Goal: Task Accomplishment & Management: Complete application form

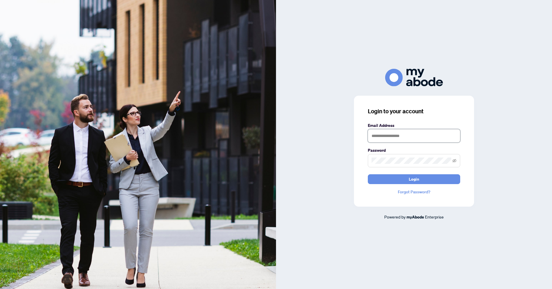
type input "**********"
click at [457, 161] on span at bounding box center [414, 160] width 92 height 13
click at [454, 161] on icon "eye-invisible" at bounding box center [454, 160] width 4 height 4
click at [434, 177] on button "Login" at bounding box center [414, 179] width 92 height 10
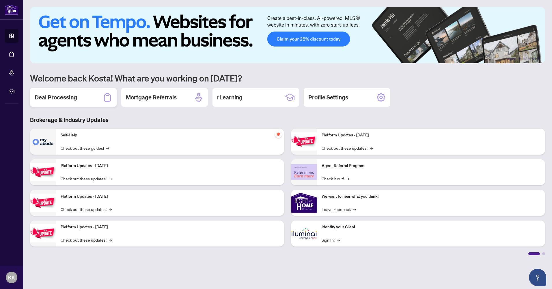
click at [58, 96] on h2 "Deal Processing" at bounding box center [56, 97] width 42 height 8
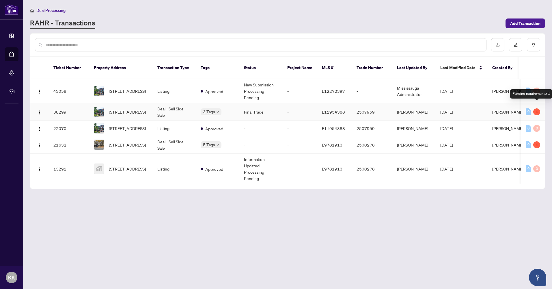
click at [537, 108] on div "1" at bounding box center [536, 111] width 7 height 7
click at [181, 84] on td "Listing" at bounding box center [174, 91] width 43 height 24
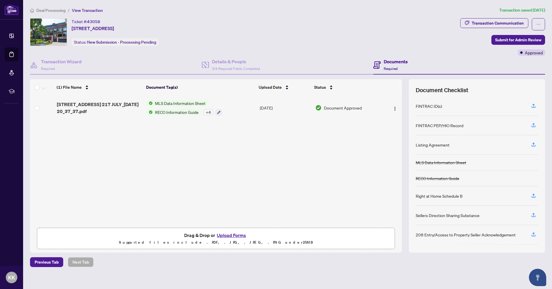
click at [233, 235] on button "Upload Forms" at bounding box center [231, 235] width 33 height 8
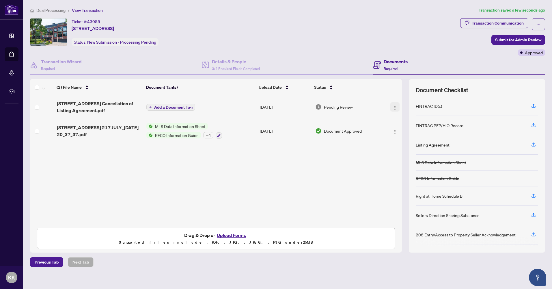
click at [393, 105] on img "button" at bounding box center [394, 107] width 5 height 5
click at [154, 105] on span "Add a Document Tag" at bounding box center [173, 107] width 38 height 4
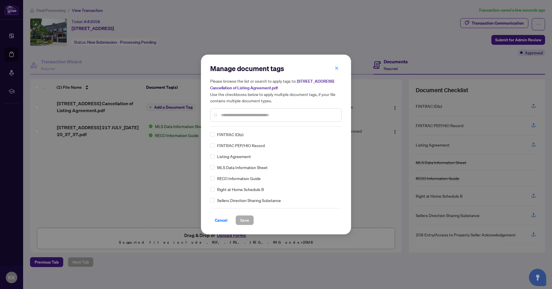
click at [243, 115] on input "text" at bounding box center [279, 115] width 116 height 6
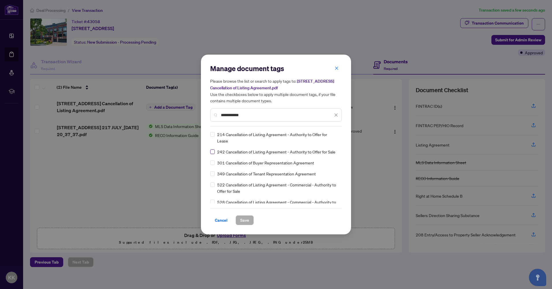
type input "**********"
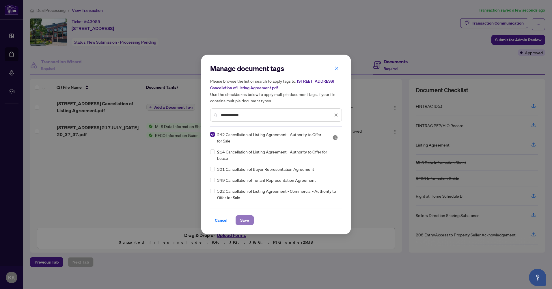
click at [242, 220] on span "Save" at bounding box center [244, 219] width 9 height 9
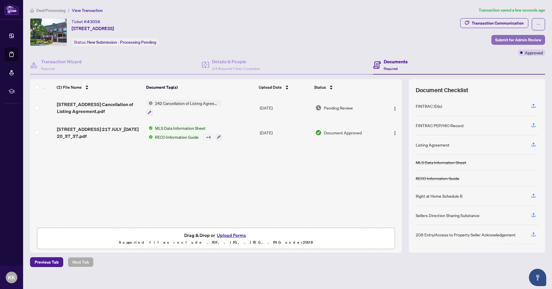
click at [516, 38] on span "Submit for Admin Review" at bounding box center [518, 39] width 46 height 9
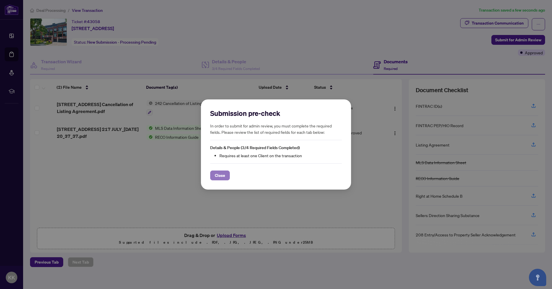
click at [221, 177] on span "Close" at bounding box center [220, 175] width 10 height 9
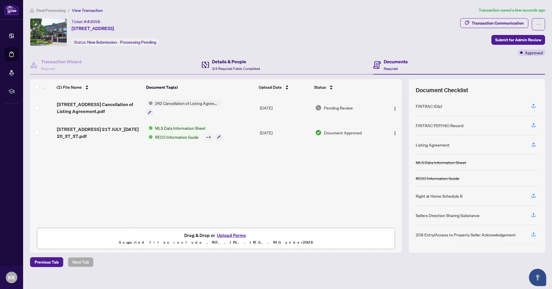
click at [237, 66] on span "3/4 Required Fields Completed" at bounding box center [236, 68] width 48 height 4
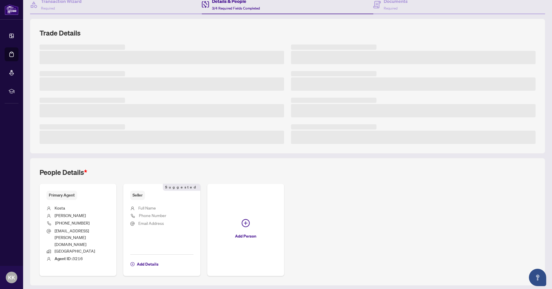
scroll to position [66, 0]
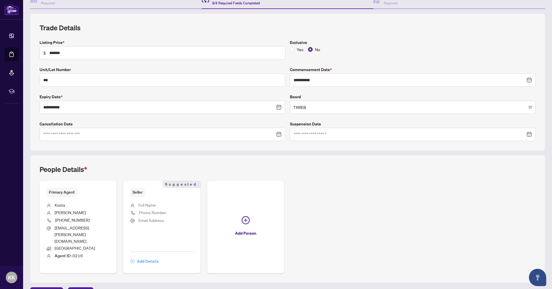
click at [143, 256] on span "Add Details" at bounding box center [148, 260] width 22 height 9
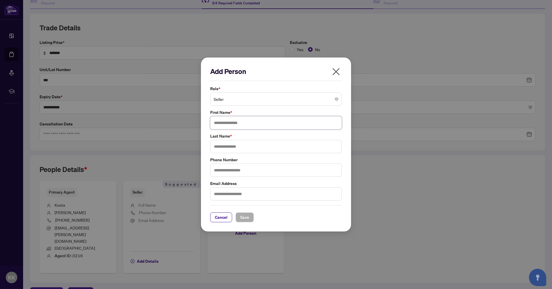
click at [254, 121] on input "text" at bounding box center [276, 122] width 132 height 13
type input "****"
type input "*********"
click at [247, 171] on input "text" at bounding box center [276, 169] width 132 height 13
type input "**********"
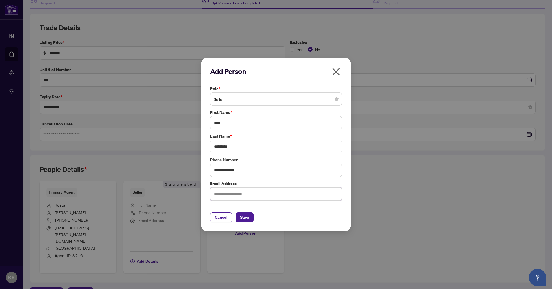
click at [223, 195] on input "text" at bounding box center [276, 193] width 132 height 13
type input "**********"
click at [243, 216] on span "Save" at bounding box center [244, 216] width 9 height 9
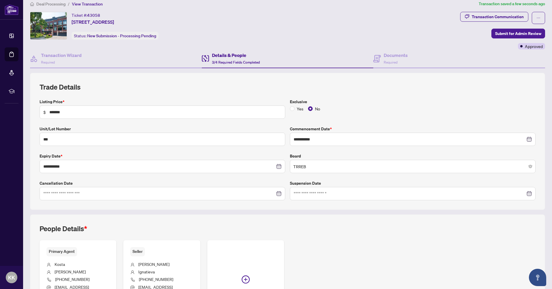
scroll to position [0, 0]
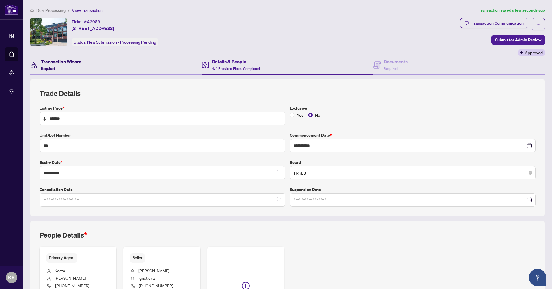
click at [66, 62] on h4 "Transaction Wizard" at bounding box center [61, 61] width 41 height 7
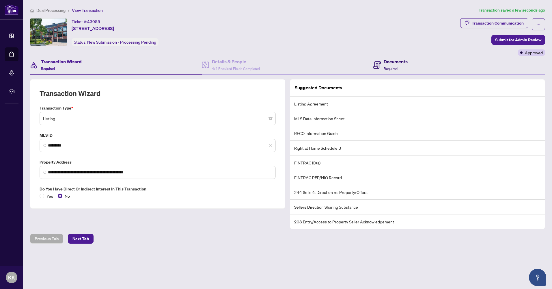
click at [400, 63] on h4 "Documents" at bounding box center [396, 61] width 24 height 7
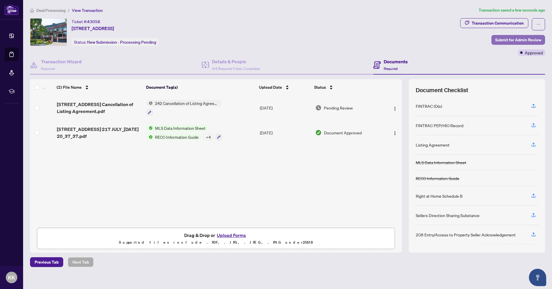
click at [507, 38] on span "Submit for Admin Review" at bounding box center [518, 39] width 46 height 9
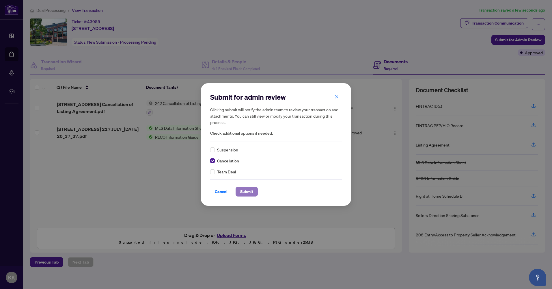
click at [249, 190] on span "Submit" at bounding box center [246, 191] width 13 height 9
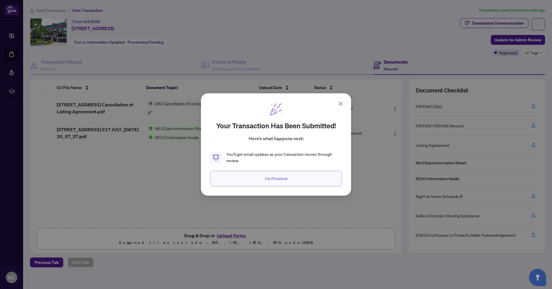
click at [276, 179] on span "I'm Finished" at bounding box center [276, 178] width 22 height 9
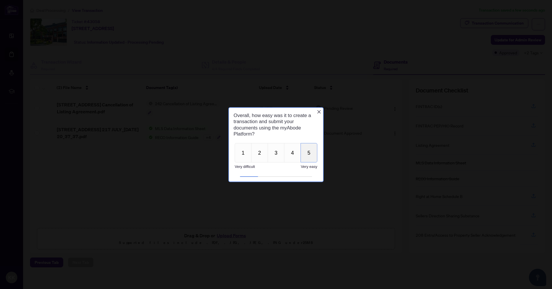
click at [305, 148] on button "5" at bounding box center [308, 152] width 17 height 19
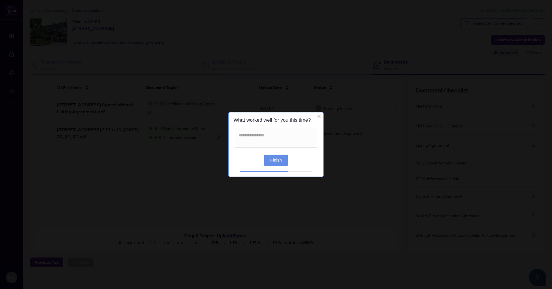
click at [277, 158] on button "Finish" at bounding box center [276, 159] width 24 height 11
